Goal: Task Accomplishment & Management: Manage account settings

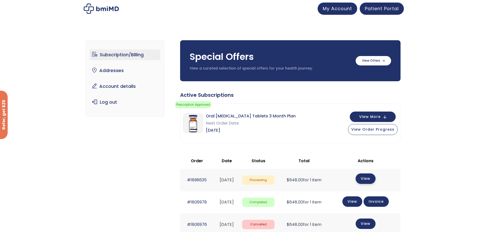
click at [368, 180] on link "View" at bounding box center [366, 179] width 20 height 10
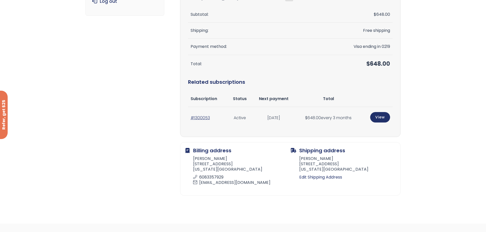
scroll to position [102, 0]
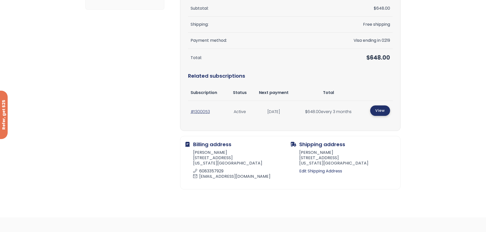
click at [383, 111] on link "View" at bounding box center [380, 111] width 20 height 10
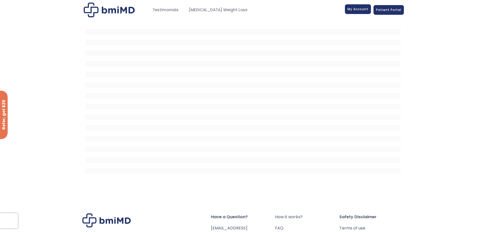
click at [359, 11] on span "My Account" at bounding box center [358, 9] width 21 height 4
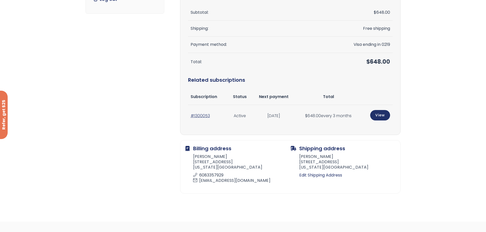
scroll to position [102, 0]
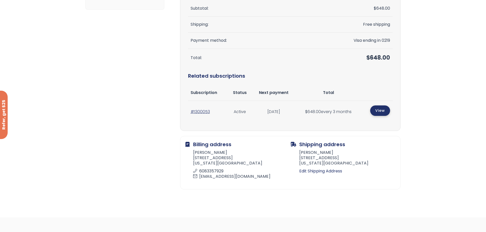
click at [379, 110] on link "View" at bounding box center [380, 111] width 20 height 10
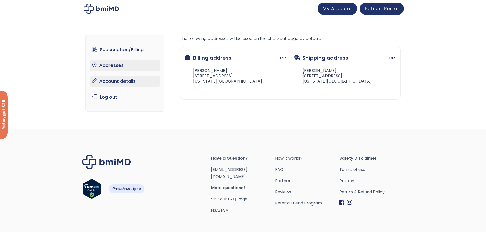
click at [123, 81] on link "Account details" at bounding box center [125, 81] width 71 height 11
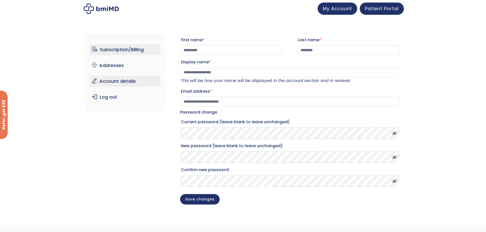
click at [110, 48] on link "Subscription/Billing" at bounding box center [125, 49] width 71 height 11
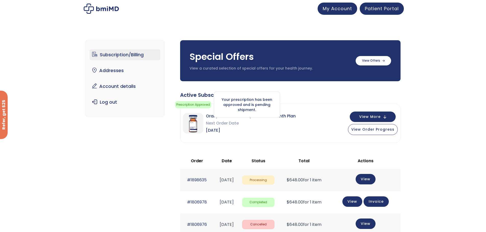
click at [226, 112] on div "Your prescription has been approved and is pending shipment." at bounding box center [247, 105] width 66 height 27
click at [193, 122] on img at bounding box center [193, 123] width 20 height 20
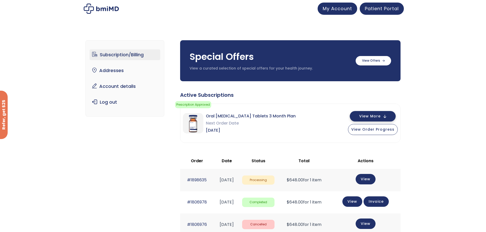
click at [378, 116] on span "View More" at bounding box center [369, 116] width 21 height 3
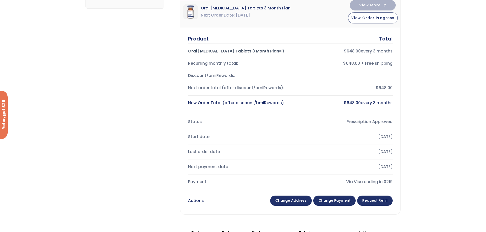
scroll to position [102, 0]
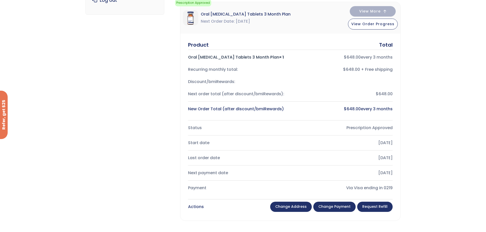
click at [375, 207] on link "Request Refill" at bounding box center [374, 207] width 35 height 10
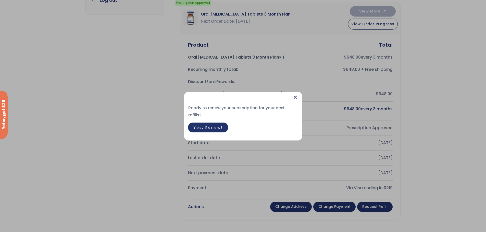
click at [294, 99] on span "×" at bounding box center [295, 97] width 5 height 11
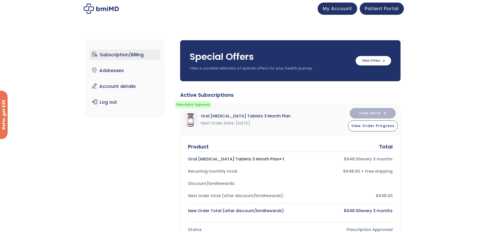
scroll to position [26, 0]
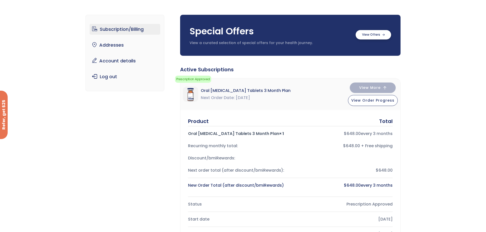
click at [378, 36] on label at bounding box center [373, 34] width 35 height 9
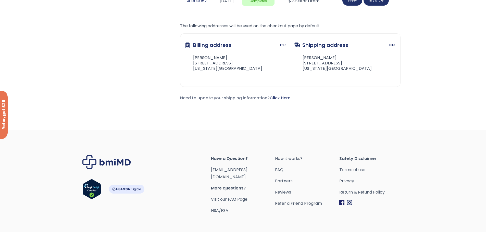
scroll to position [536, 0]
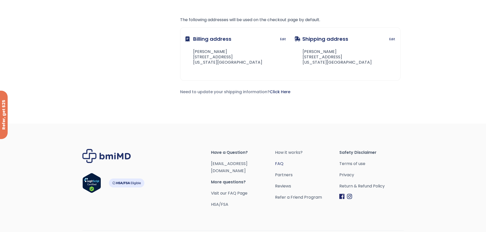
click at [281, 164] on link "FAQ" at bounding box center [307, 164] width 64 height 7
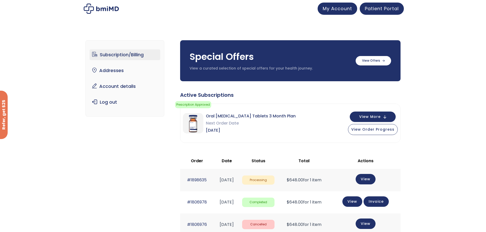
click at [118, 56] on link "Subscription/Billing" at bounding box center [125, 55] width 71 height 11
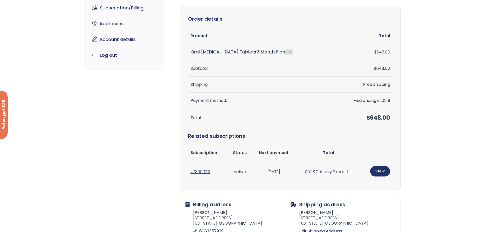
scroll to position [51, 0]
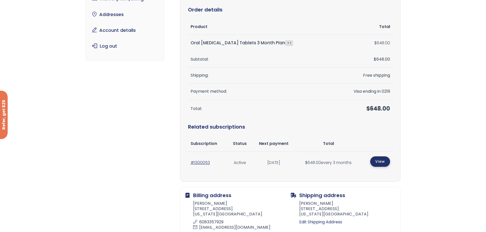
click at [382, 163] on link "View" at bounding box center [380, 162] width 20 height 10
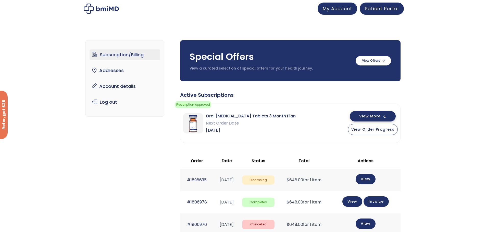
click at [372, 118] on span "View More" at bounding box center [369, 116] width 21 height 3
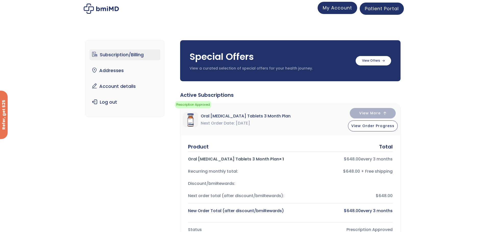
click at [337, 8] on span "My Account" at bounding box center [337, 8] width 29 height 6
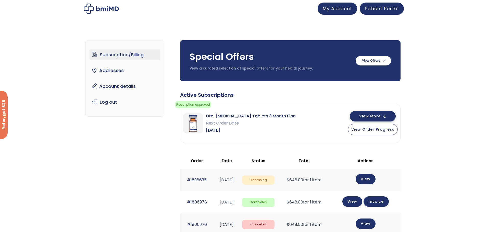
click at [366, 115] on span "View More" at bounding box center [369, 116] width 21 height 3
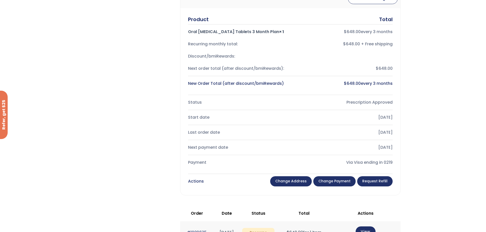
scroll to position [153, 0]
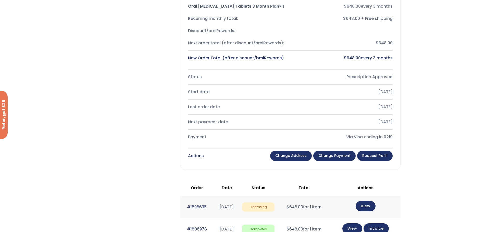
click at [335, 157] on link "Change payment" at bounding box center [334, 156] width 42 height 10
